Goal: Task Accomplishment & Management: Manage account settings

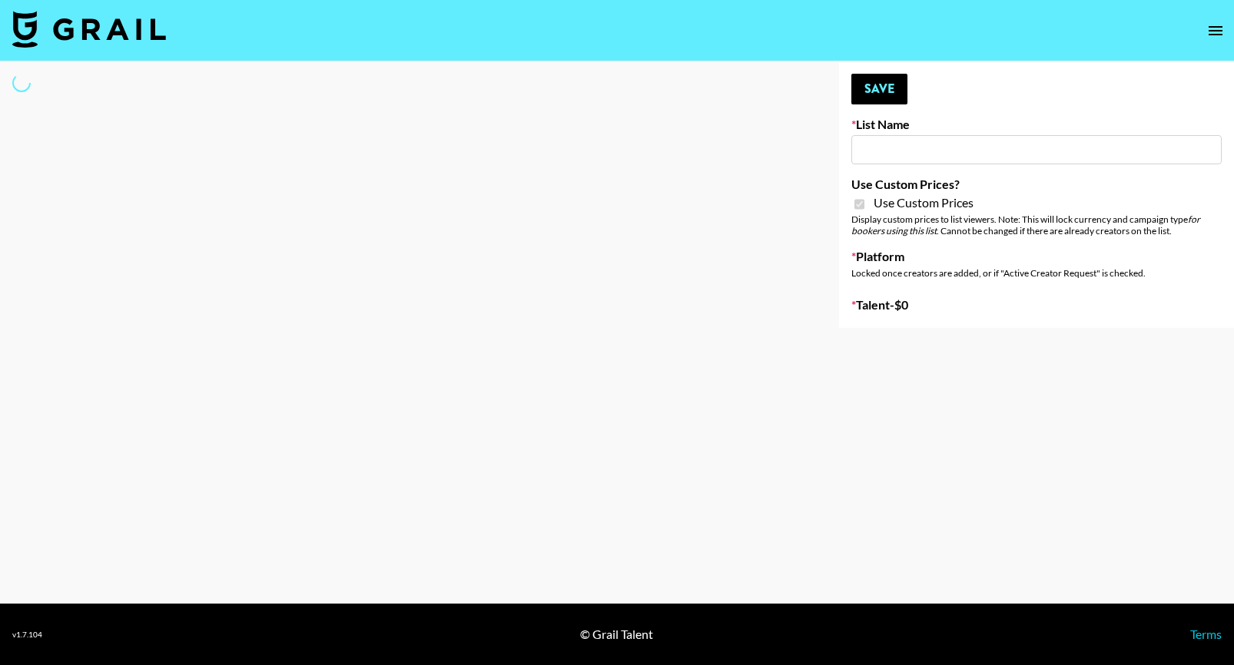
type input "Nourish"
checkbox input "true"
select select "Brand"
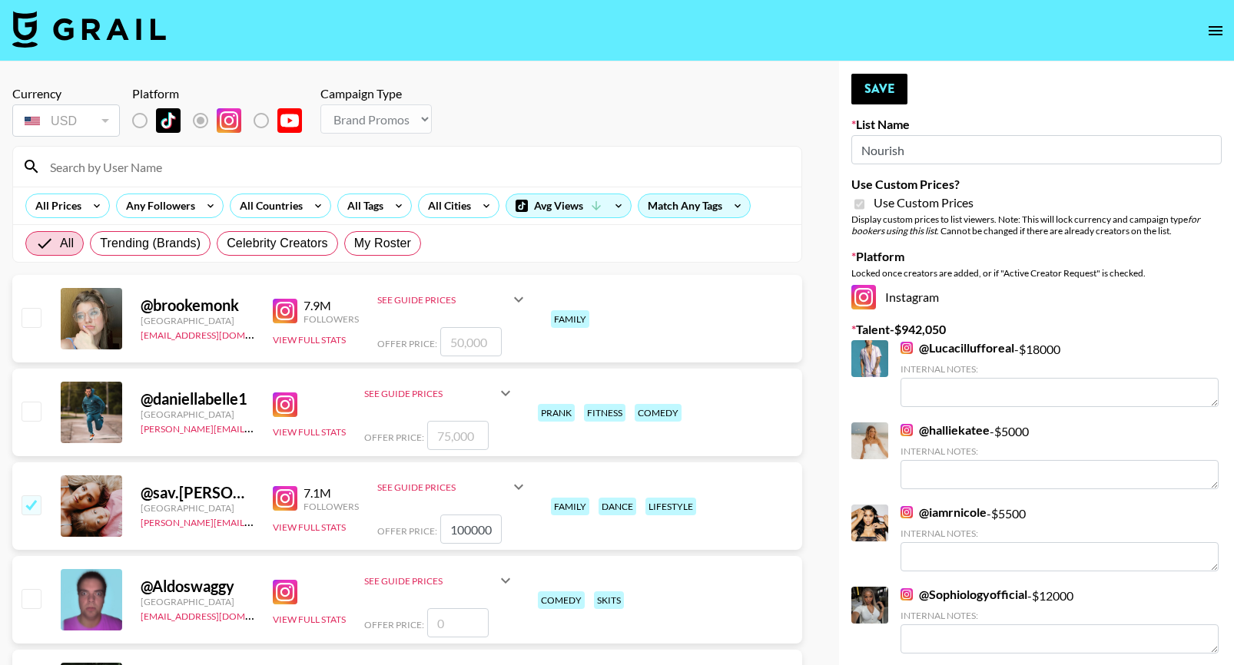
click at [124, 170] on input at bounding box center [416, 166] width 751 height 25
click at [481, 124] on div "Currency USD USD ​ Platform Campaign Type Choose Type... Song Promos Brand Prom…" at bounding box center [407, 113] width 790 height 54
click at [370, 243] on span "My Roster" at bounding box center [382, 243] width 57 height 18
click at [354, 244] on input "My Roster" at bounding box center [354, 244] width 0 height 0
radio input "true"
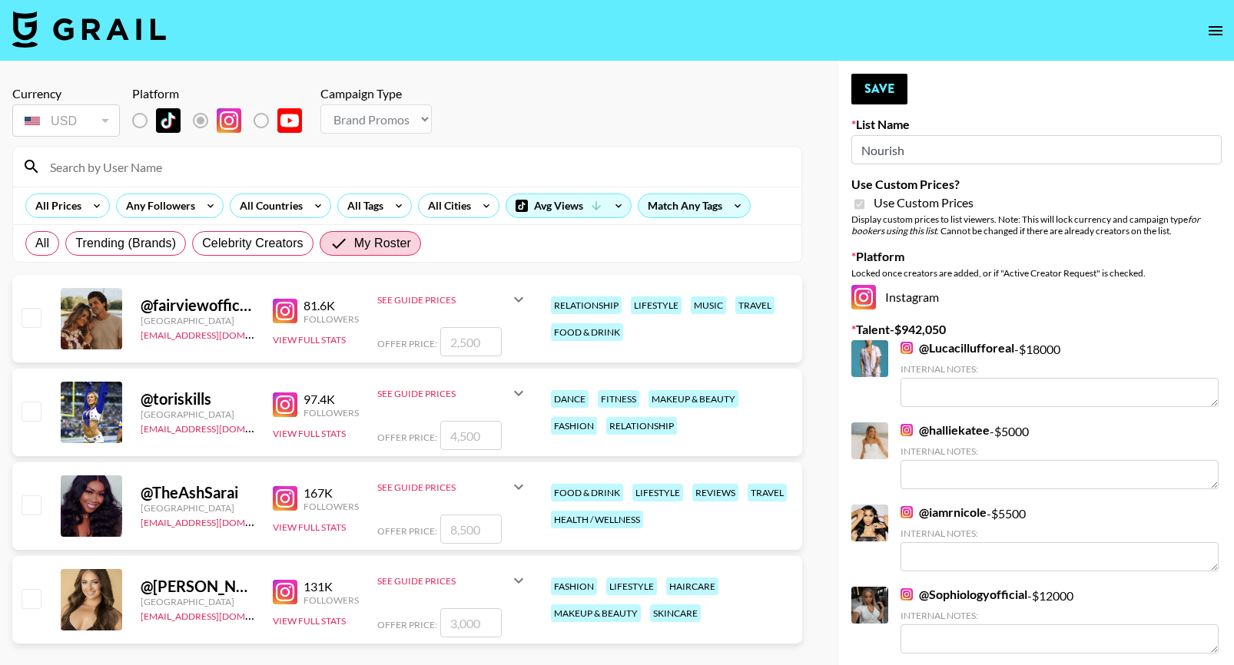
click at [28, 410] on input "checkbox" at bounding box center [31, 411] width 18 height 18
checkbox input "true"
type input "4500"
drag, startPoint x: 497, startPoint y: 432, endPoint x: 422, endPoint y: 432, distance: 75.3
click at [422, 432] on div "Offer Price: 4500" at bounding box center [452, 435] width 151 height 29
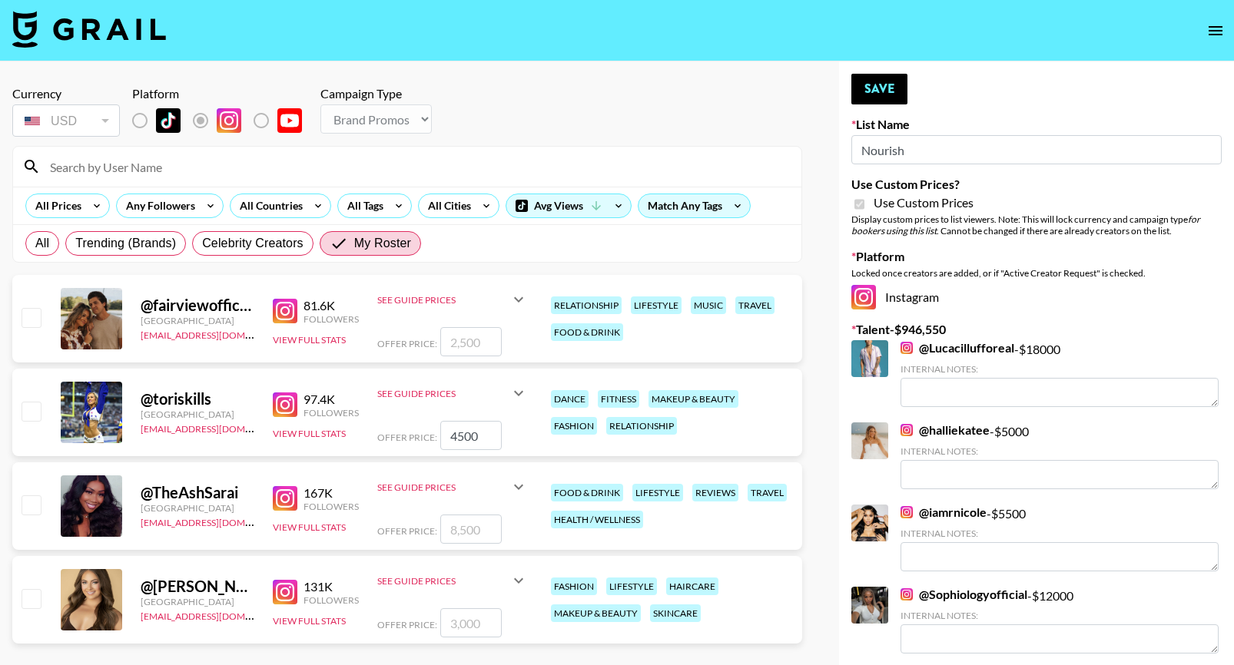
checkbox input "false"
checkbox input "true"
type input "3000"
click at [883, 95] on button "Save" at bounding box center [879, 89] width 56 height 31
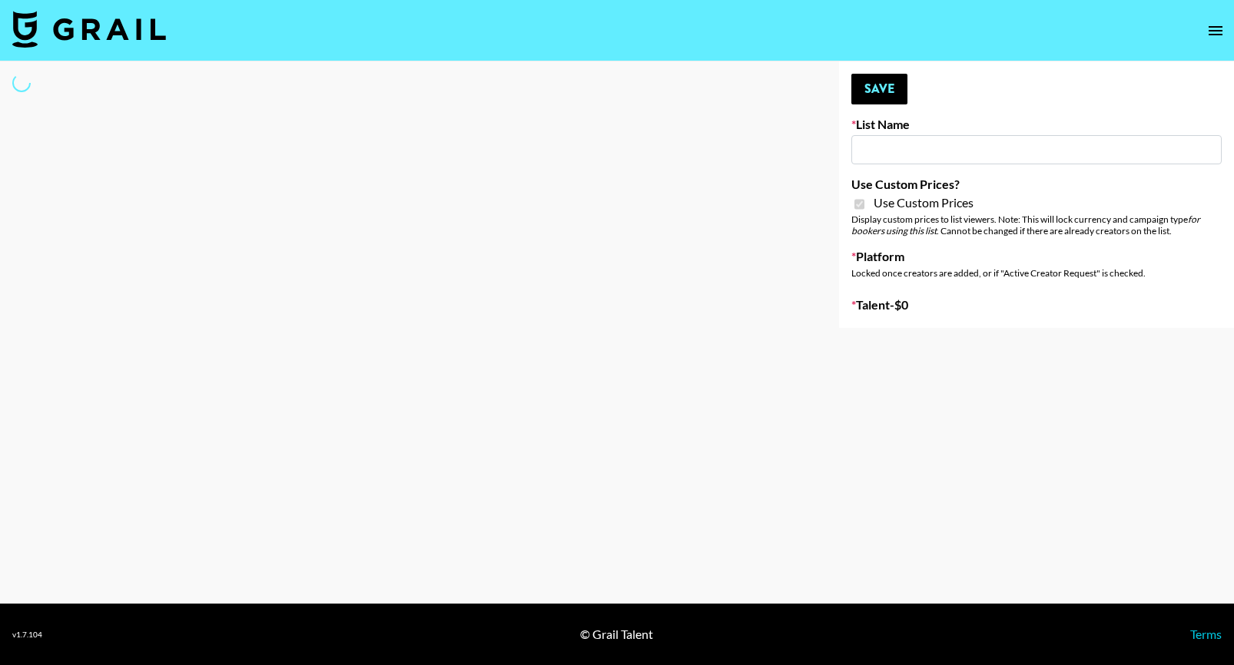
type input "Foreo Q4"
checkbox input "true"
select select "Song"
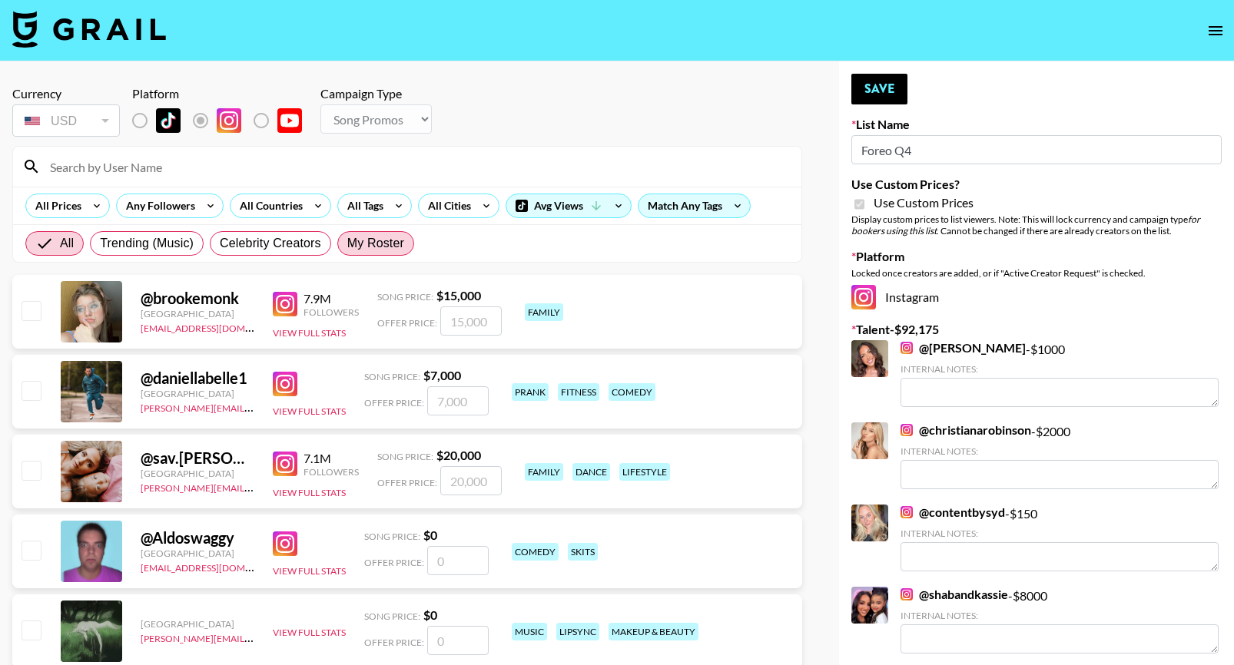
click at [383, 237] on span "My Roster" at bounding box center [375, 243] width 57 height 18
click at [347, 244] on input "My Roster" at bounding box center [347, 244] width 0 height 0
radio input "true"
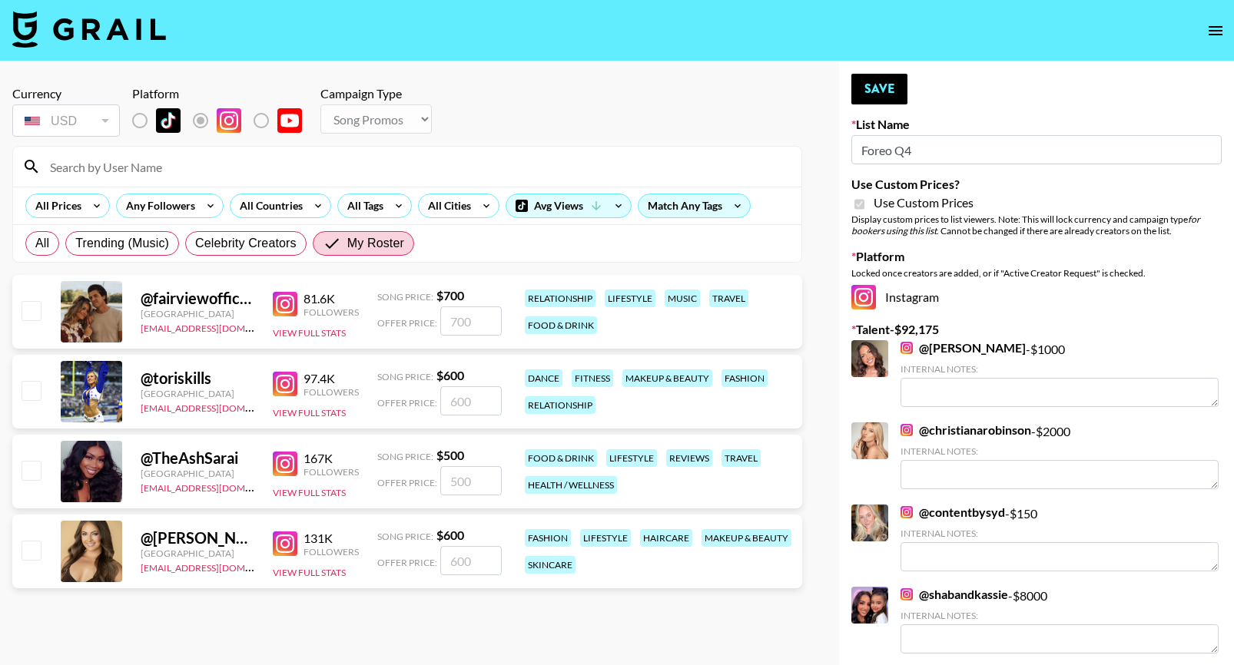
click at [34, 390] on input "checkbox" at bounding box center [31, 390] width 18 height 18
checkbox input "true"
type input "600"
drag, startPoint x: 477, startPoint y: 403, endPoint x: 403, endPoint y: 400, distance: 74.6
click at [403, 401] on div "Offer Price: 600" at bounding box center [439, 401] width 124 height 29
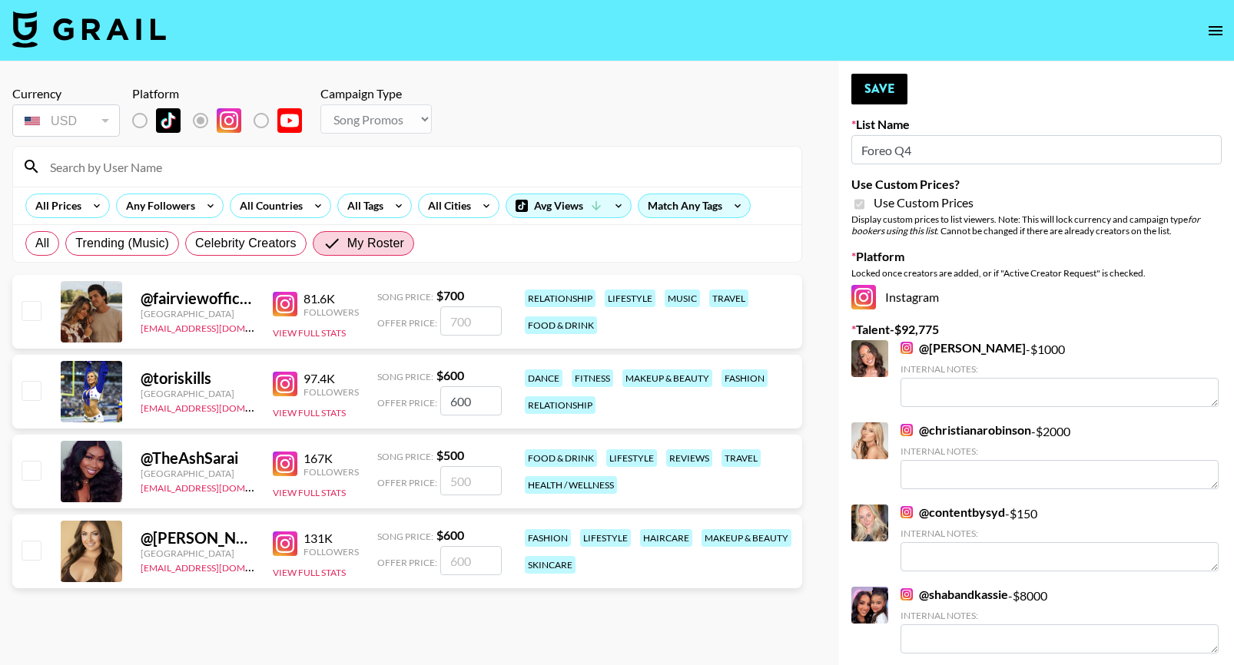
checkbox input "false"
checkbox input "true"
type input "6"
checkbox input "false"
type input "8"
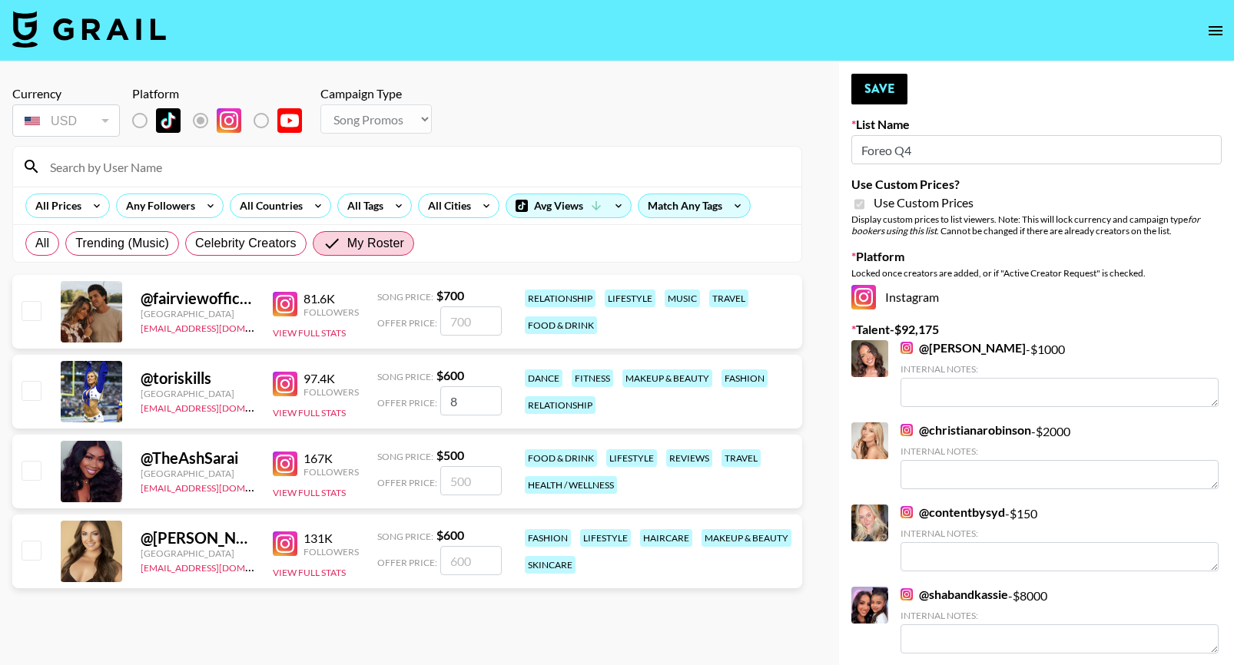
checkbox input "true"
type input "800"
click at [875, 87] on button "Save" at bounding box center [879, 89] width 56 height 31
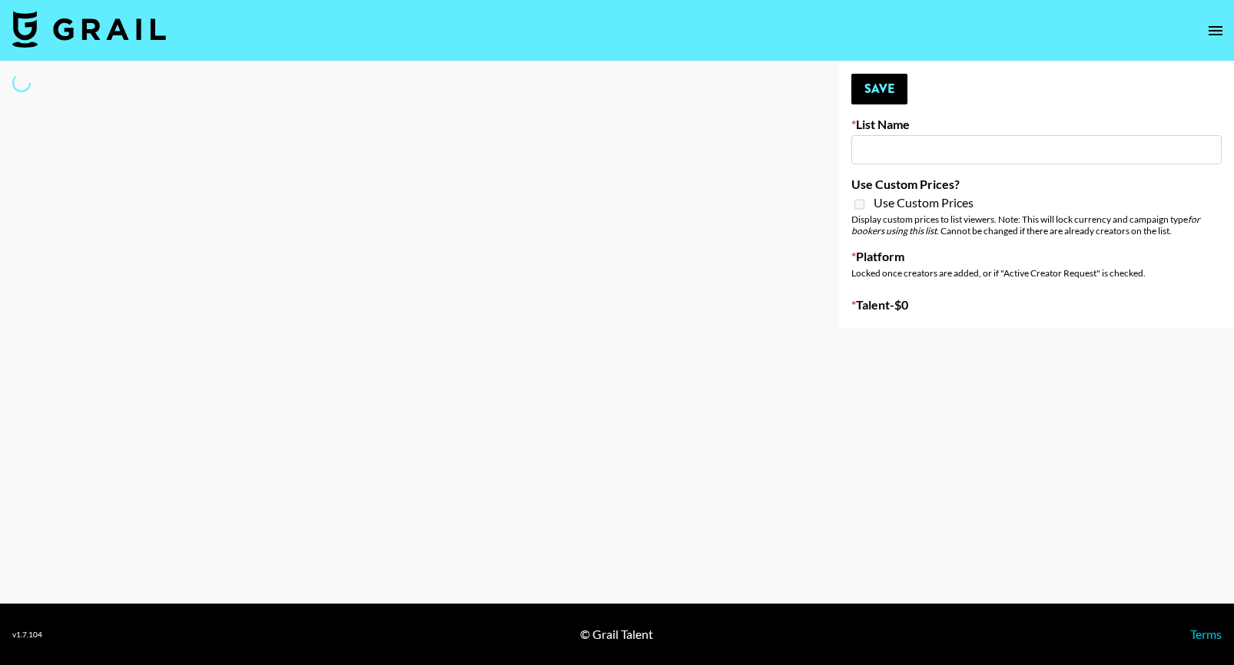
type input "SOS - Jigitz"
select select "Song"
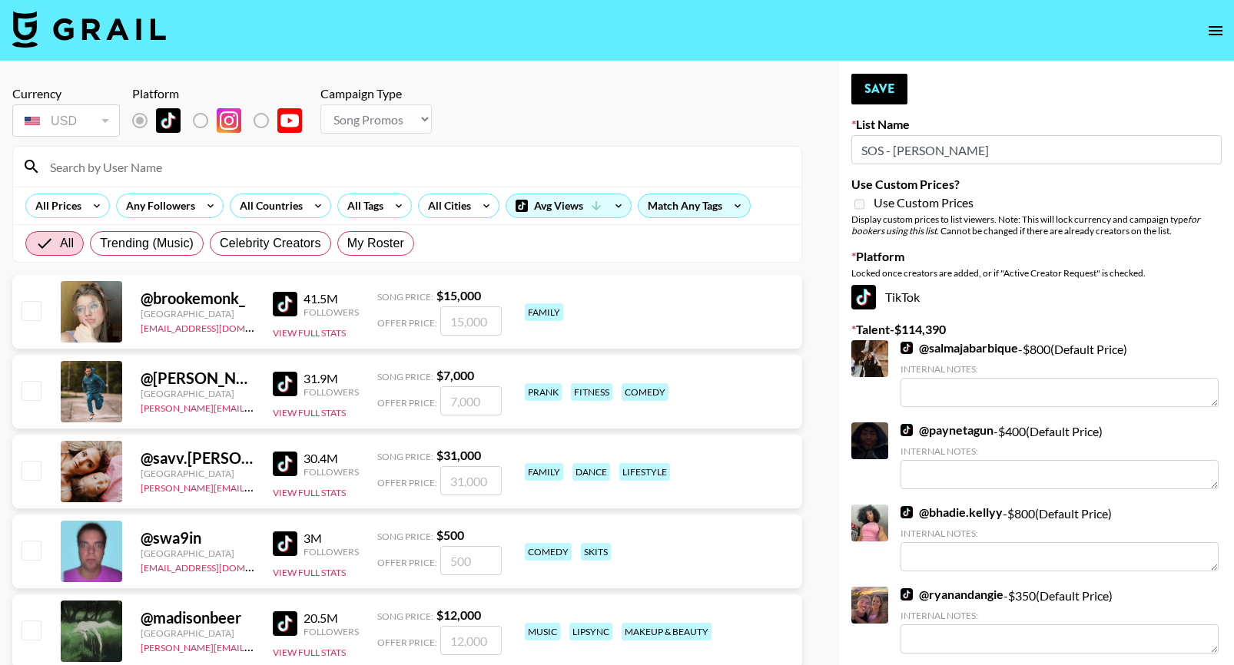
click at [188, 153] on div at bounding box center [407, 167] width 788 height 40
click at [144, 165] on input at bounding box center [416, 166] width 751 height 25
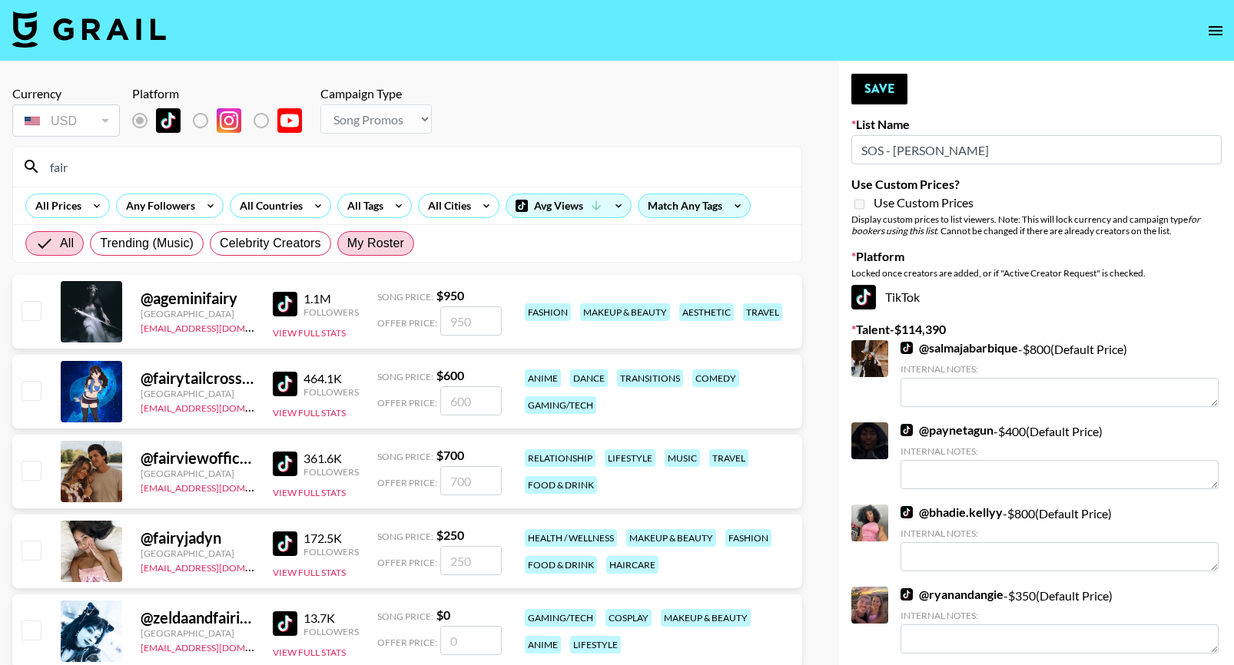
type input "fair"
click at [376, 238] on span "My Roster" at bounding box center [375, 243] width 57 height 18
click at [347, 244] on input "My Roster" at bounding box center [347, 244] width 0 height 0
radio input "true"
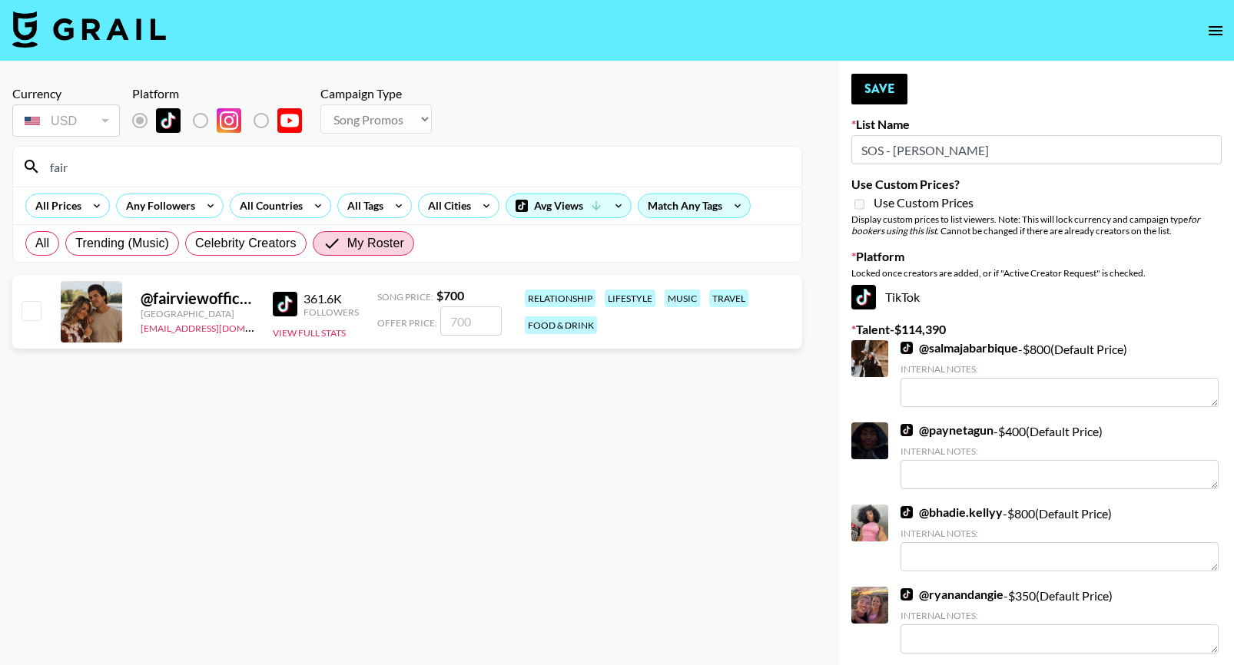
click at [33, 313] on input "checkbox" at bounding box center [31, 310] width 18 height 18
checkbox input "true"
type input "700"
click at [456, 314] on input "700" at bounding box center [470, 321] width 61 height 29
drag, startPoint x: 480, startPoint y: 316, endPoint x: 395, endPoint y: 316, distance: 85.3
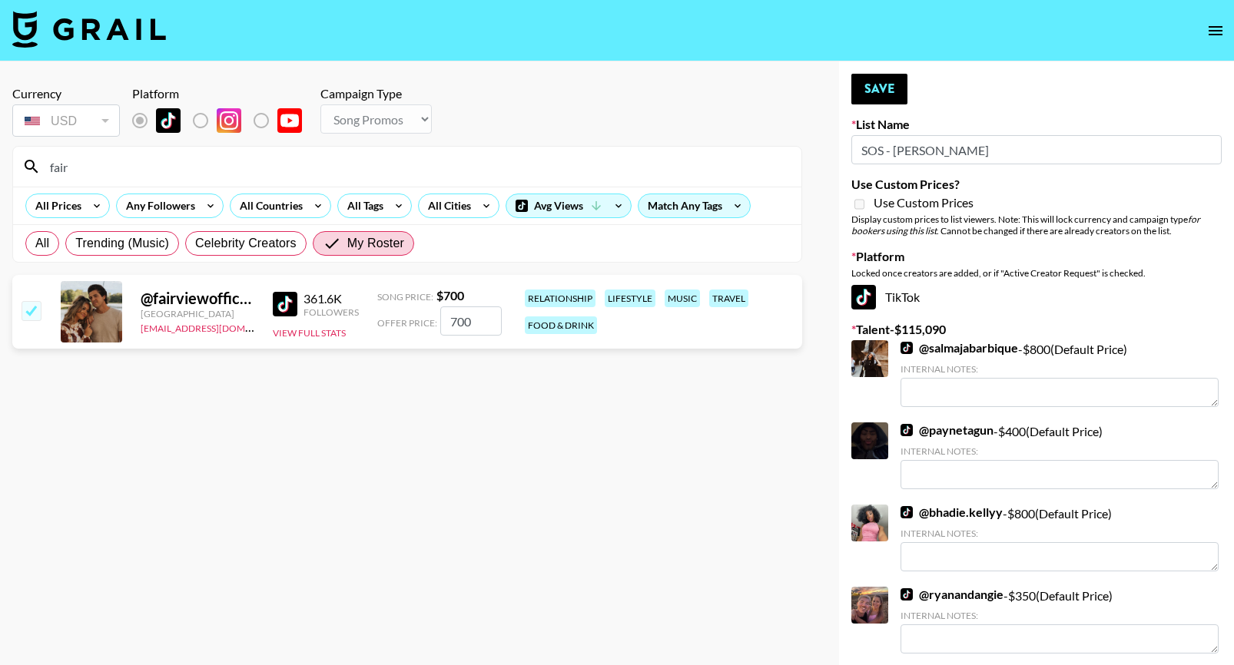
click at [395, 316] on div "Offer Price: 700" at bounding box center [439, 321] width 124 height 29
checkbox input "false"
type input "5"
checkbox input "true"
type input "550"
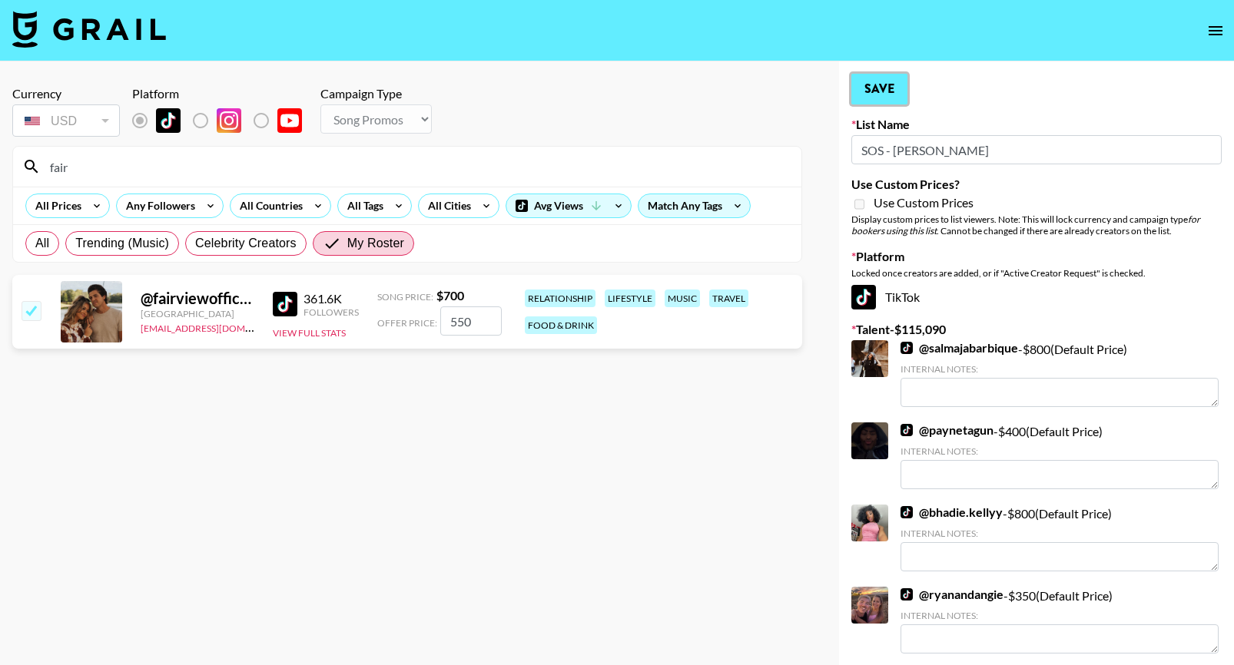
click at [872, 88] on button "Save" at bounding box center [879, 89] width 56 height 31
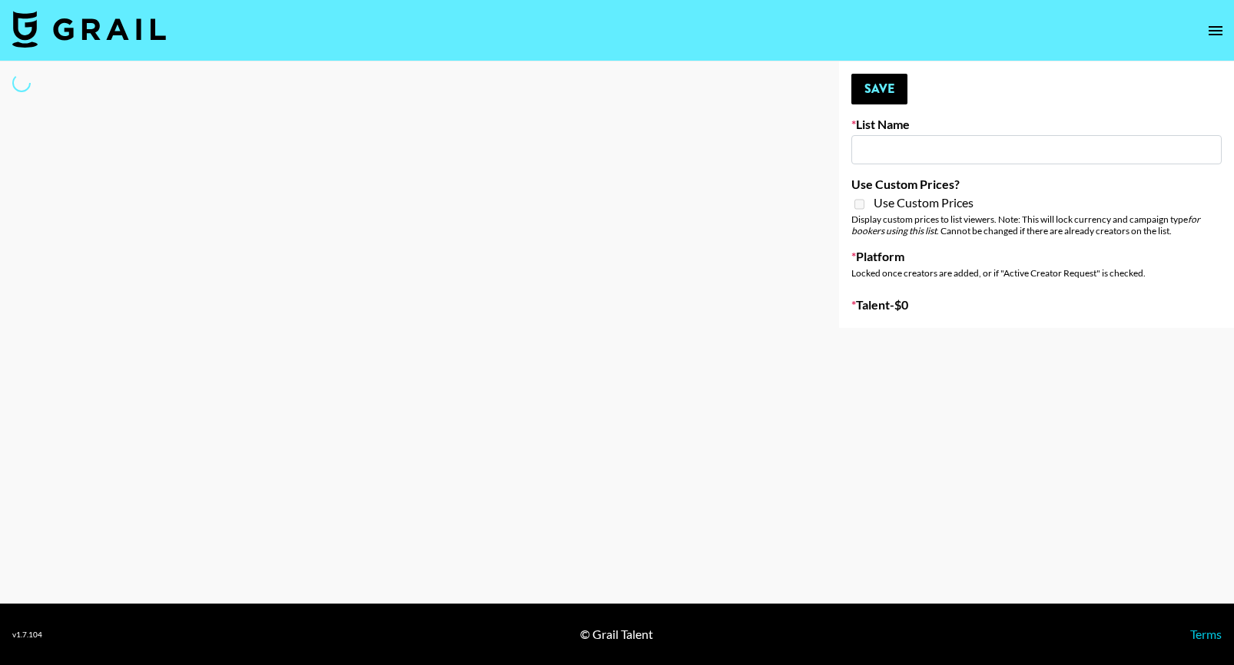
type input "Laundry Day - Supermodel"
select select "Song"
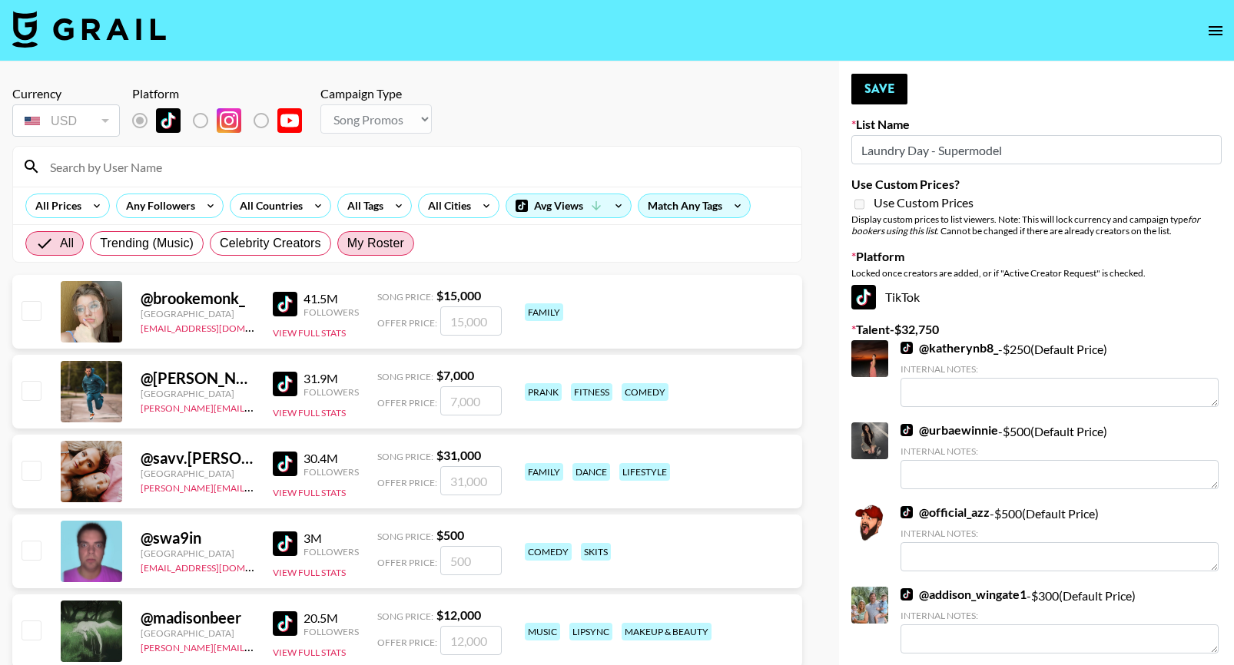
click at [363, 241] on span "My Roster" at bounding box center [375, 243] width 57 height 18
click at [347, 244] on input "My Roster" at bounding box center [347, 244] width 0 height 0
radio input "true"
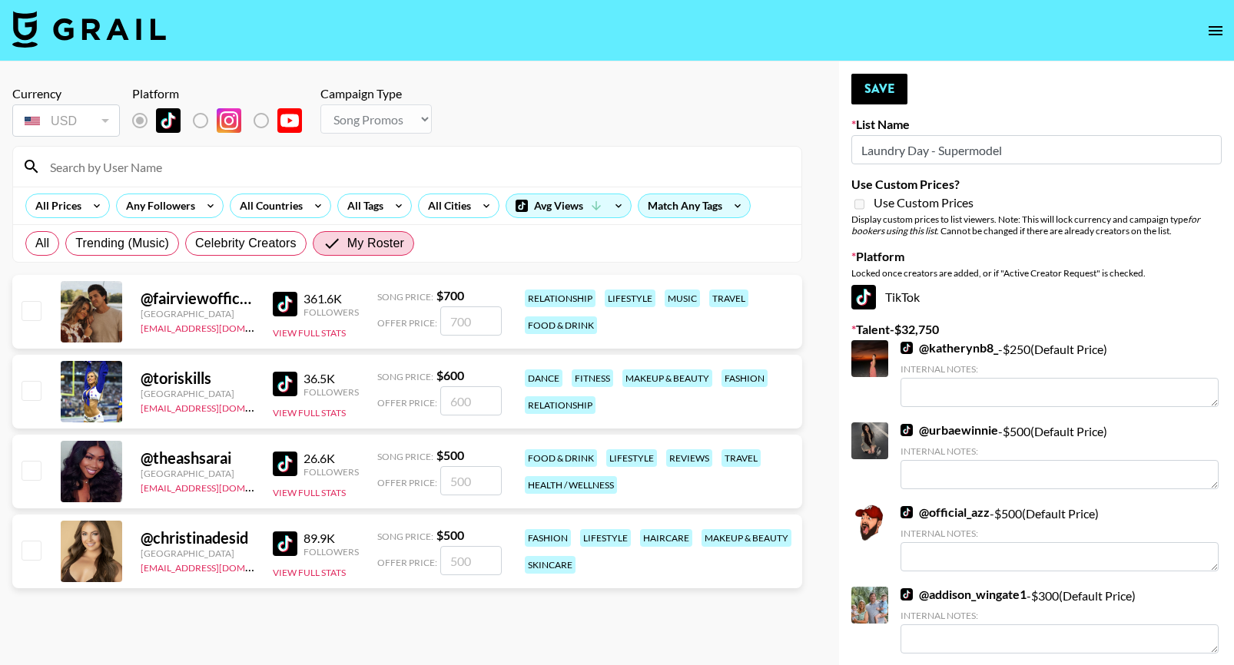
click at [30, 387] on input "checkbox" at bounding box center [31, 390] width 18 height 18
checkbox input "true"
type input "600"
drag, startPoint x: 479, startPoint y: 399, endPoint x: 351, endPoint y: 392, distance: 128.5
click at [363, 398] on div "@ toriskills United States alyssa.bogdan@grail-talent.com 36.5K Followers View …" at bounding box center [407, 392] width 790 height 74
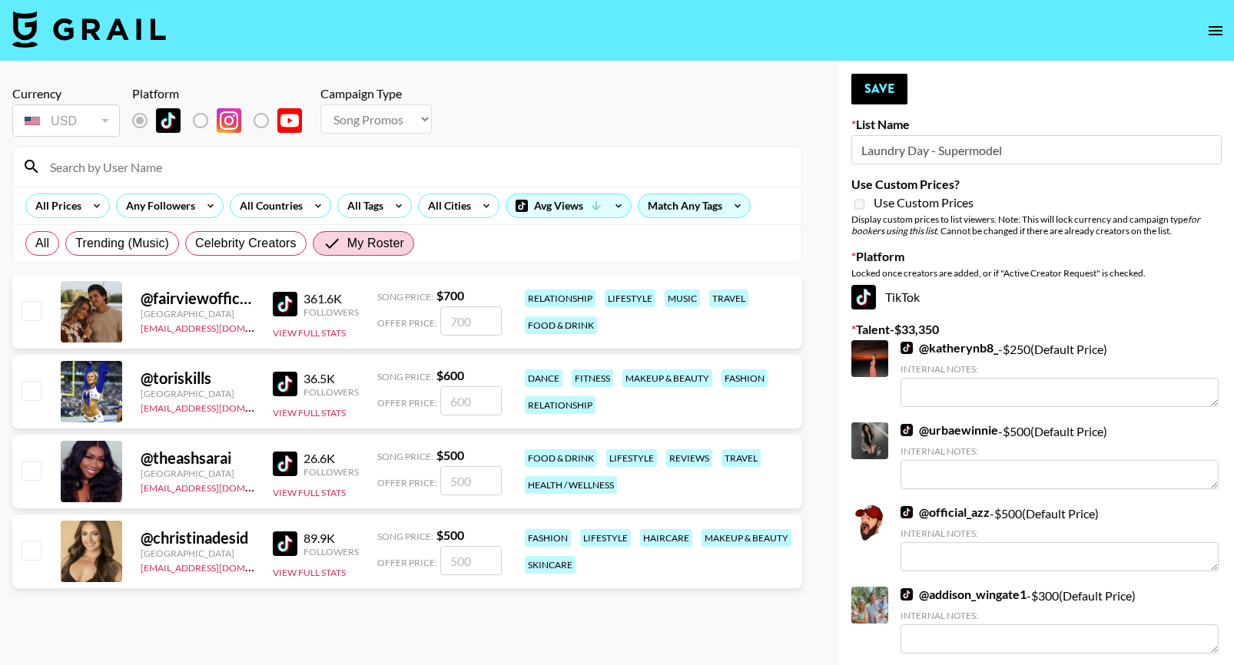
checkbox input "false"
type input "30"
checkbox input "true"
type input "300"
click at [35, 551] on input "checkbox" at bounding box center [31, 550] width 18 height 18
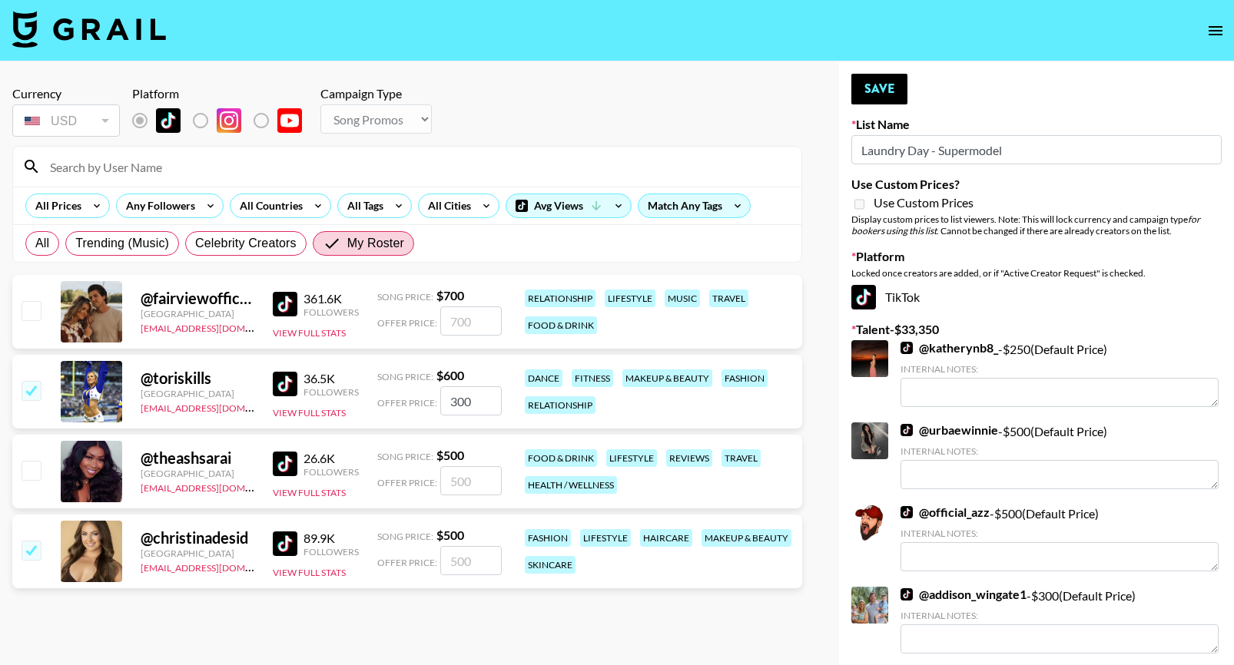
checkbox input "true"
type input "500"
drag, startPoint x: 481, startPoint y: 567, endPoint x: 399, endPoint y: 561, distance: 82.4
click at [400, 562] on div "Offer Price: 500" at bounding box center [439, 560] width 124 height 29
checkbox input "false"
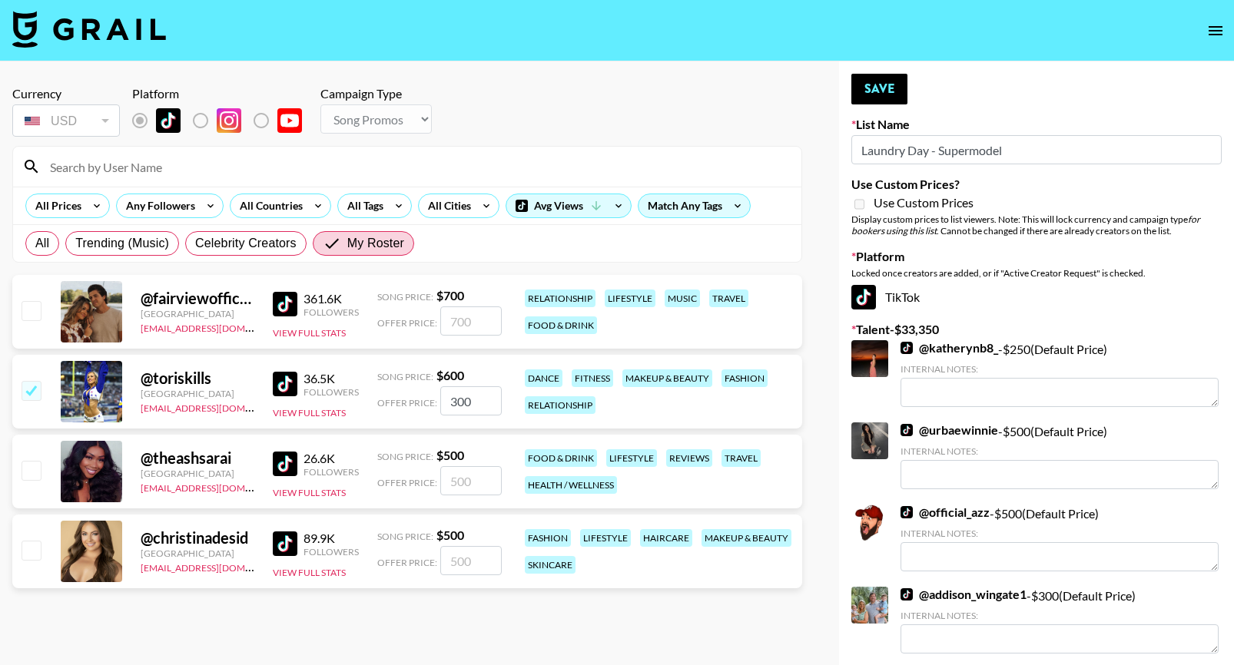
type input "3"
checkbox input "true"
type input "300"
click at [887, 88] on button "Save" at bounding box center [879, 89] width 56 height 31
